Goal: Communication & Community: Answer question/provide support

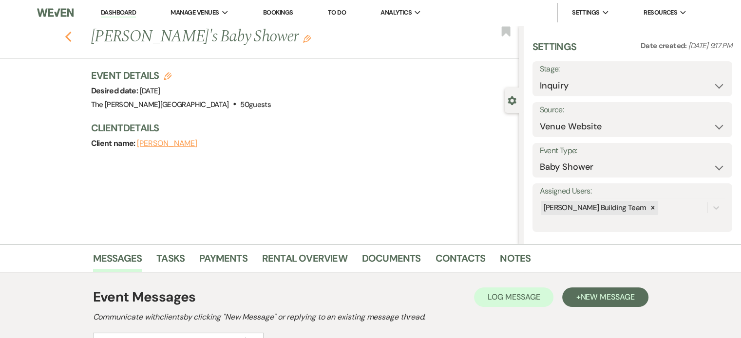
click at [72, 39] on icon "Previous" at bounding box center [68, 37] width 7 height 12
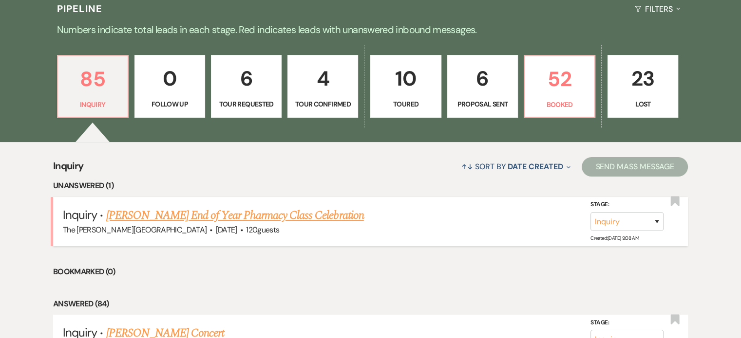
click at [197, 207] on link "[PERSON_NAME] End of Year Pharmacy Class Celebration" at bounding box center [235, 216] width 258 height 18
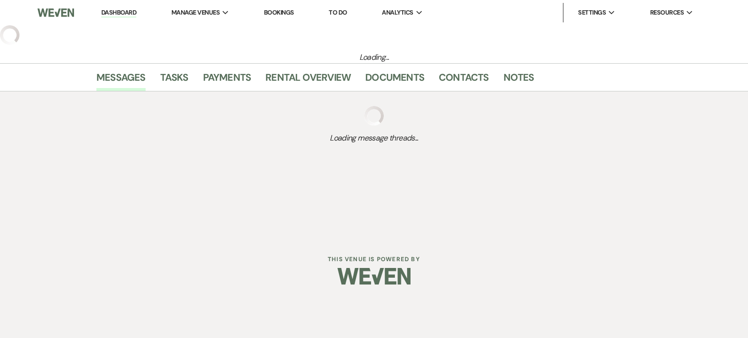
select select "5"
select select "13"
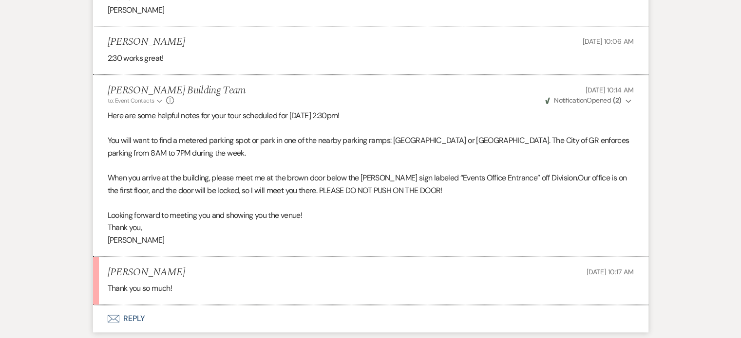
scroll to position [1278, 0]
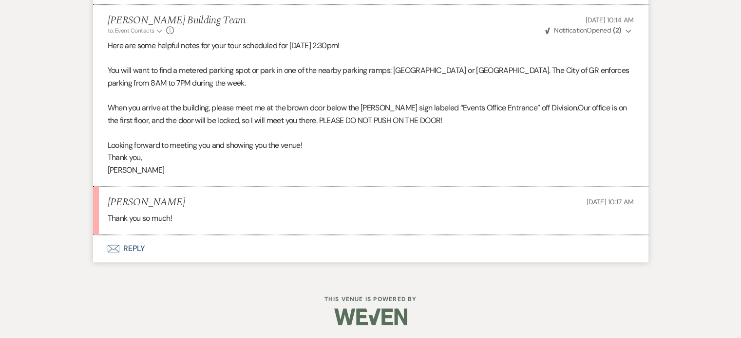
click at [131, 244] on button "Envelope Reply" at bounding box center [370, 248] width 555 height 27
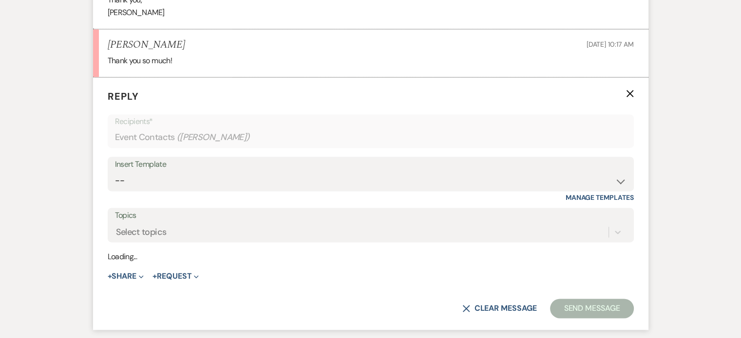
scroll to position [1443, 0]
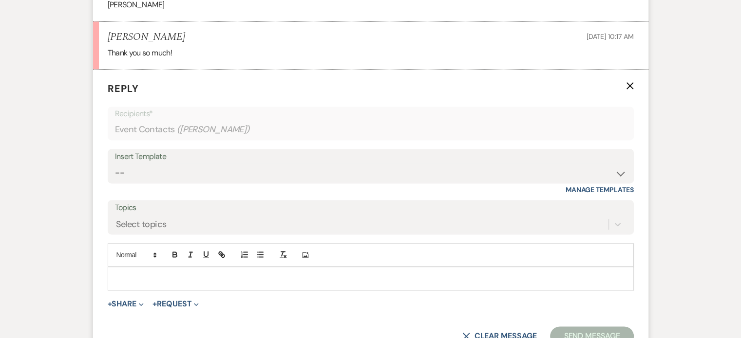
click at [163, 274] on p at bounding box center [370, 278] width 510 height 11
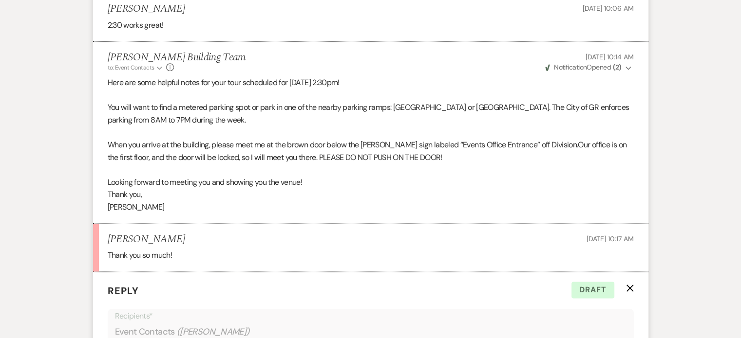
scroll to position [936, 0]
